Goal: Information Seeking & Learning: Learn about a topic

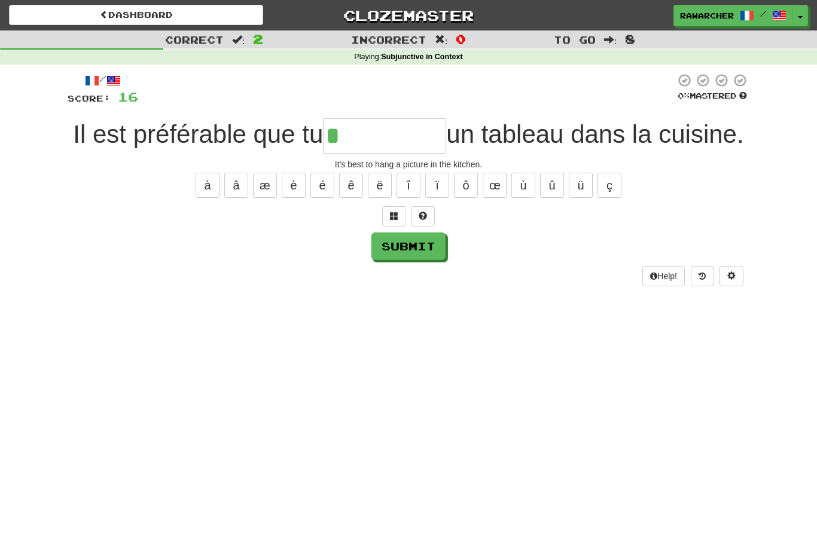
scroll to position [37, 0]
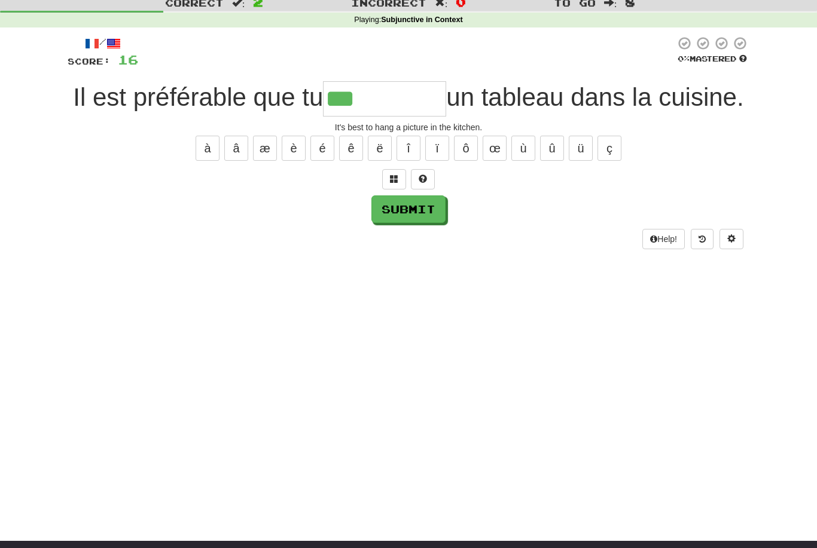
click at [320, 161] on button "é" at bounding box center [322, 148] width 24 height 25
click at [300, 161] on button "è" at bounding box center [294, 148] width 24 height 25
click at [471, 161] on button "ô" at bounding box center [466, 148] width 24 height 25
click at [554, 161] on button "û" at bounding box center [552, 148] width 24 height 25
click at [241, 161] on button "â" at bounding box center [236, 148] width 24 height 25
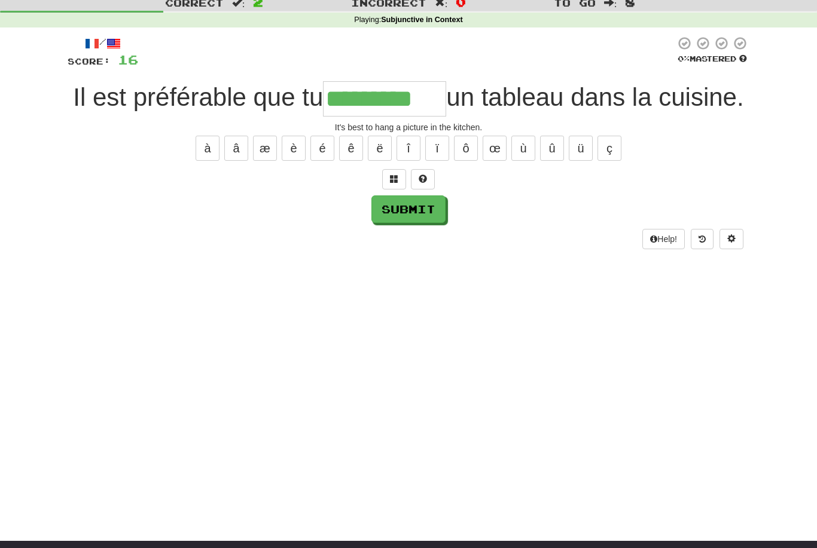
scroll to position [27, 0]
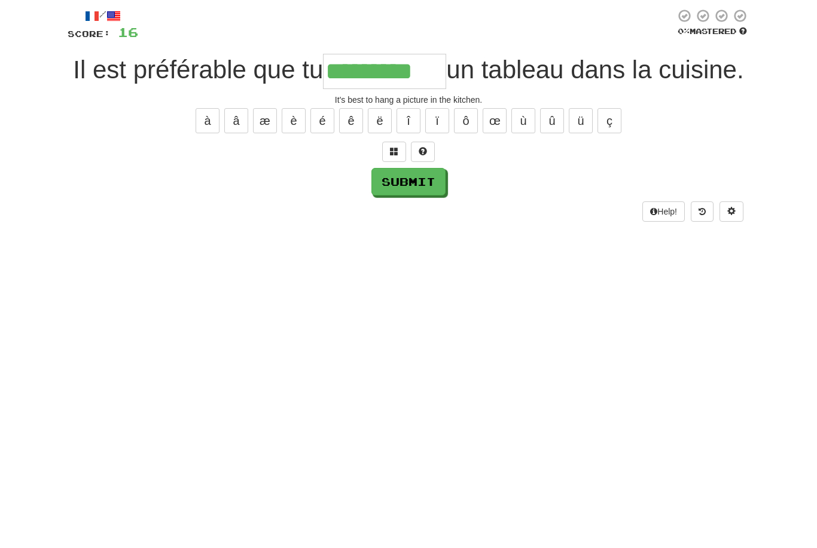
type input "*********"
click at [426, 208] on button "Submit" at bounding box center [408, 220] width 74 height 28
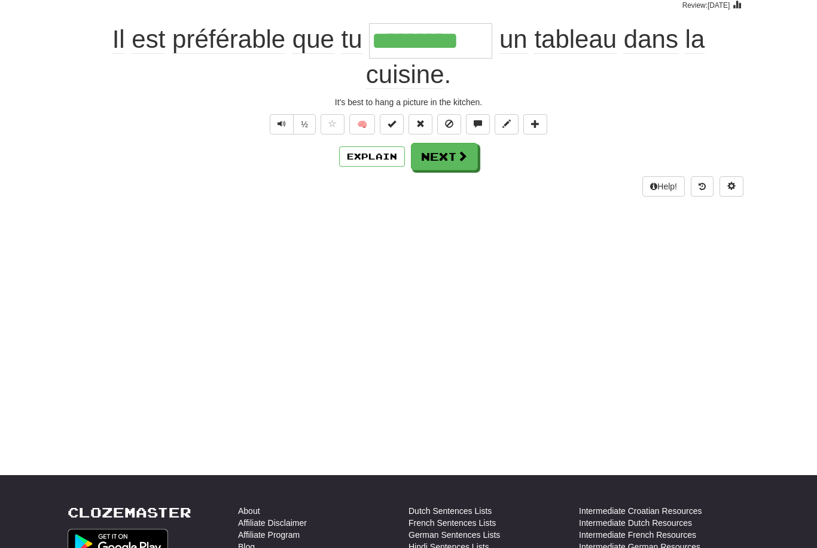
click at [454, 154] on button "Next" at bounding box center [444, 157] width 67 height 28
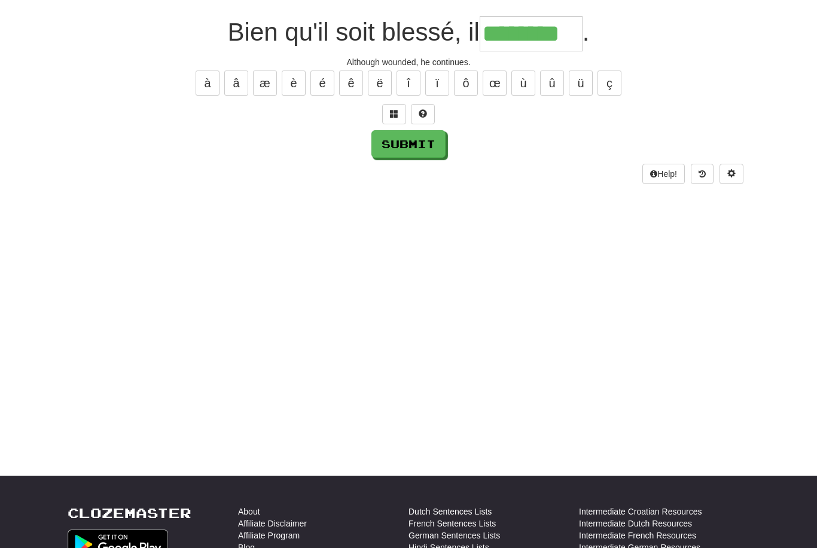
type input "********"
click at [427, 140] on button "Submit" at bounding box center [408, 144] width 74 height 28
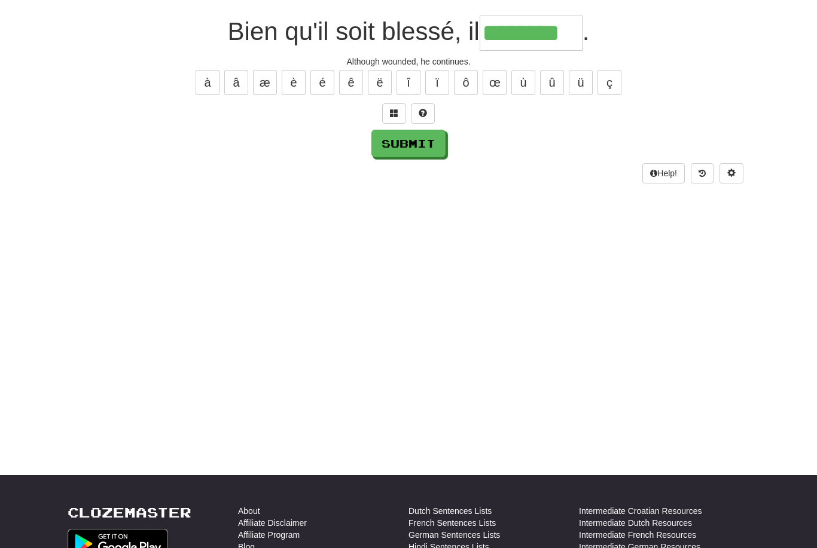
scroll to position [103, 0]
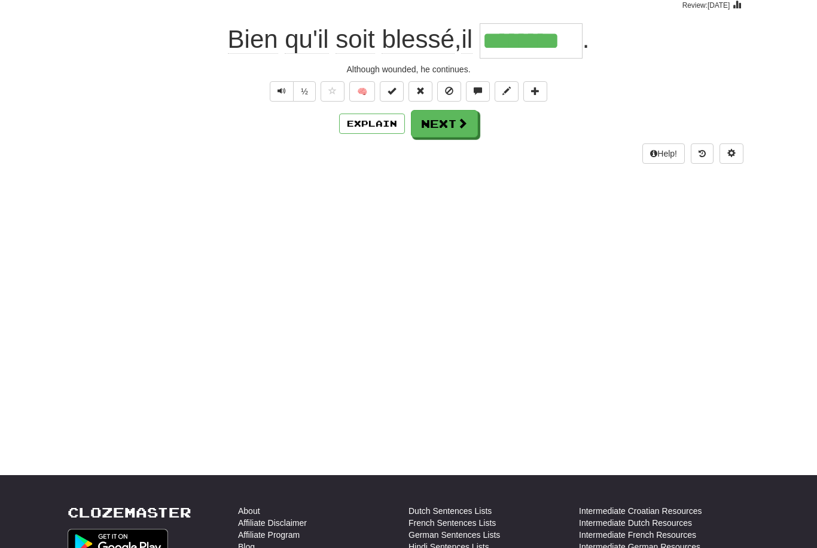
click at [457, 127] on span at bounding box center [462, 123] width 11 height 11
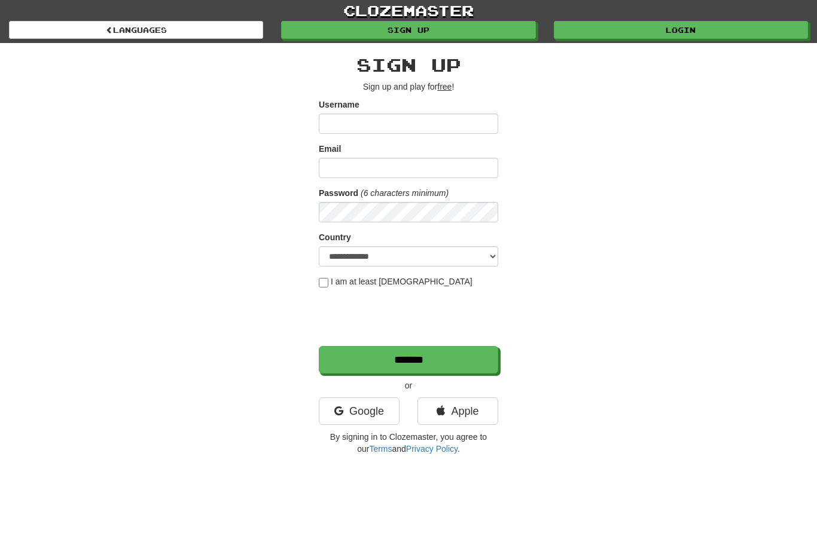
scroll to position [103, 0]
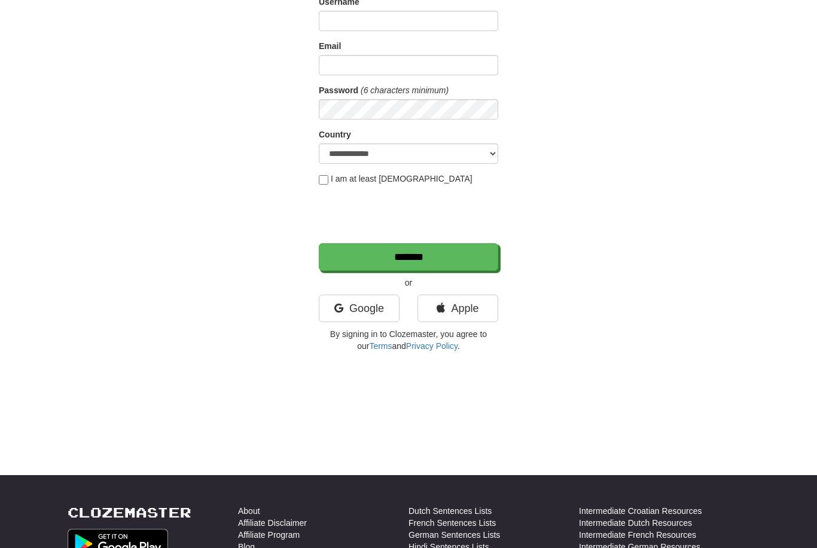
click at [370, 308] on link "Google" at bounding box center [359, 309] width 81 height 28
click at [364, 308] on link "Google" at bounding box center [359, 309] width 81 height 28
